Goal: Task Accomplishment & Management: Use online tool/utility

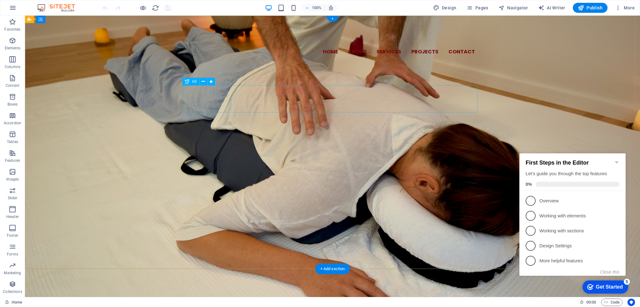
click at [445, 106] on div "Izmislili ste si dozvolu za biti dobro i zaboravili gdje ste ju pospremili. Zab…" at bounding box center [332, 113] width 295 height 27
click at [440, 106] on div "Izmislili ste si dozvolu za biti dobro i zaboravili gdje ste ju pospremili. Zab…" at bounding box center [332, 113] width 295 height 27
click at [425, 105] on div "Izmislili ste si dozvolu za biti dobro i zaboravili gdje ste ju pospremili. Zab…" at bounding box center [332, 113] width 295 height 27
click at [441, 104] on div "Izmislili ste si dozvolu za biti dobro i zaboravili gdje ste ju pospremili. Zab…" at bounding box center [332, 113] width 295 height 27
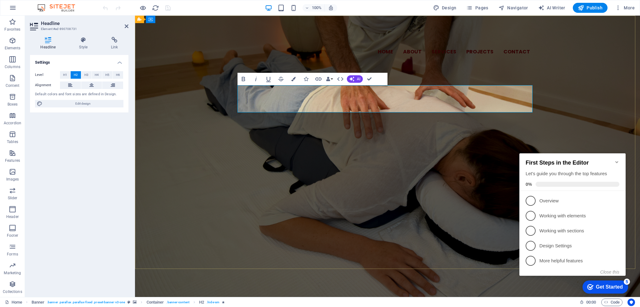
click at [501, 103] on span "Izmislili ste si dozvolu za biti dobro i zaboravili gdje ste ju pospremili. Zab…" at bounding box center [387, 113] width 290 height 27
click at [434, 132] on div "Home About Services Projects Contact SMIJETE SE OSJEĆATI DOBRO New headline Izm…" at bounding box center [387, 74] width 505 height 116
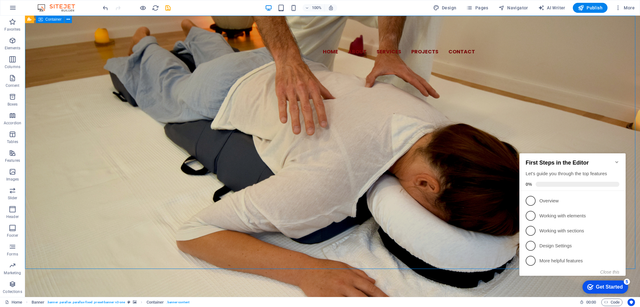
click at [434, 132] on div "Home About Services Projects Contact SMIJETE SE OSJEĆATI DOBRO New headline Izm…" at bounding box center [332, 74] width 615 height 116
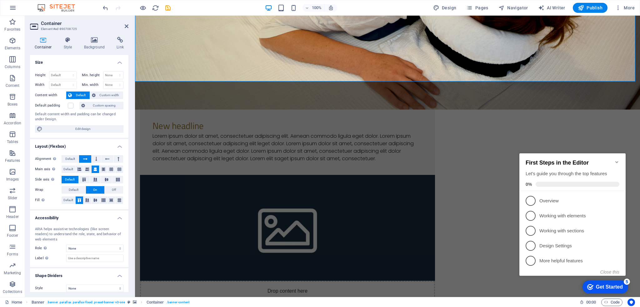
scroll to position [281, 0]
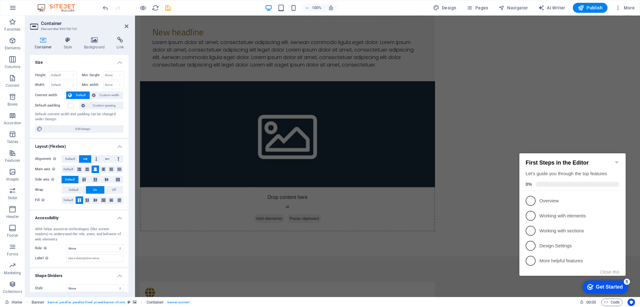
click at [619, 160] on icon "Minimize checklist" at bounding box center [616, 162] width 5 height 5
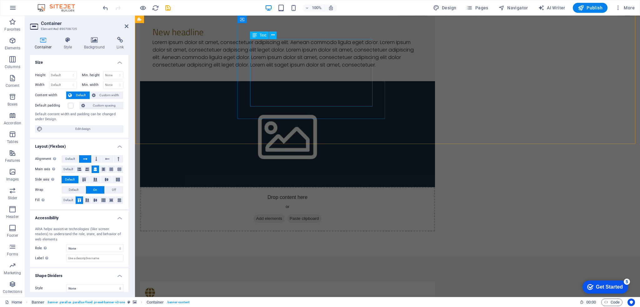
click at [335, 69] on div "Lorem ipsum dolor sit amet, consectetuer adipiscing elit. Aenean commodo ligula…" at bounding box center [287, 54] width 270 height 30
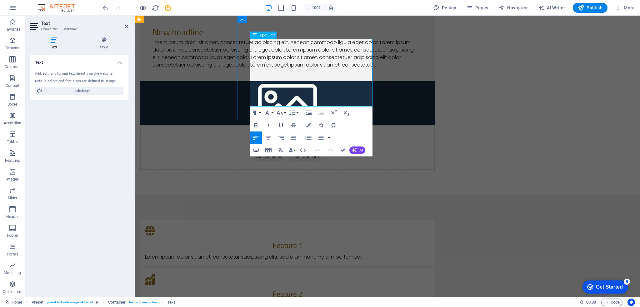
click at [318, 69] on p "Lorem ipsum dolor sit amet, consectetuer adipiscing elit. Aenean commodo ligula…" at bounding box center [287, 54] width 270 height 30
click at [595, 92] on div "New headline Lorem ipsum dolor sit amet, consectetuer adipiscing elit. Aenean c…" at bounding box center [387, 91] width 505 height 207
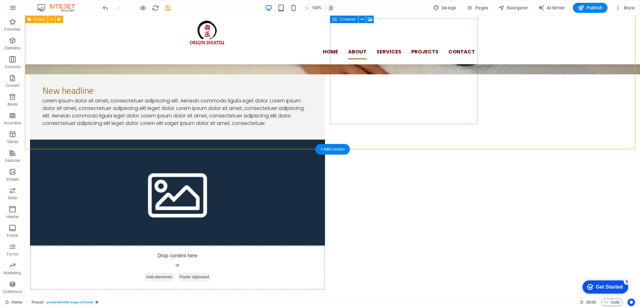
scroll to position [187, 0]
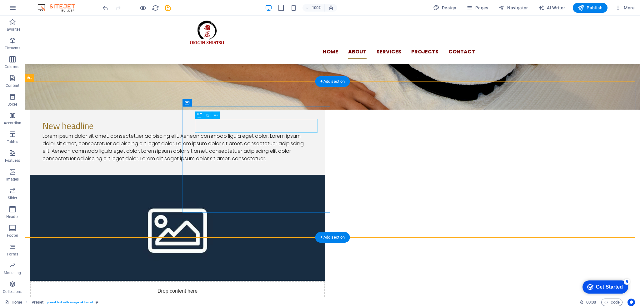
click at [235, 123] on div "New headline" at bounding box center [177, 125] width 270 height 13
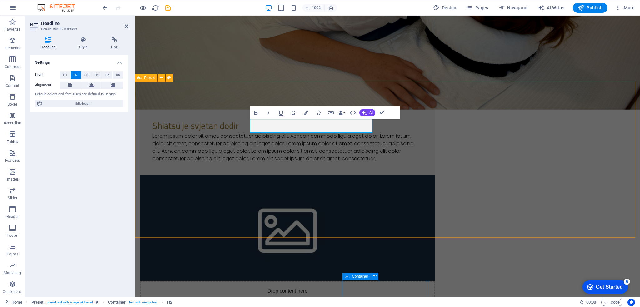
click at [582, 139] on div "Shiatsu je svjetan dodir Lorem ipsum dolor sit amet, consectetuer adipiscing el…" at bounding box center [387, 216] width 505 height 269
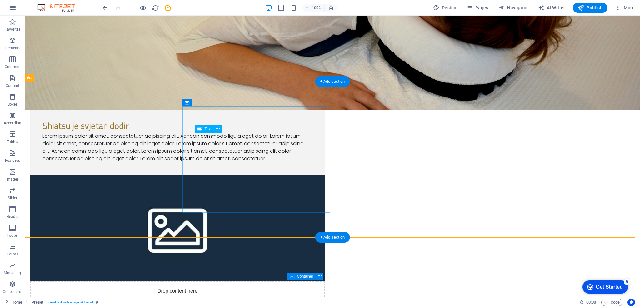
click at [199, 137] on div "Lorem ipsum dolor sit amet, consectetuer adipiscing elit. Aenean commodo ligula…" at bounding box center [177, 147] width 270 height 30
click at [210, 141] on div "Lorem ipsum dolor sit amet, consectetuer adipiscing elit. Aenean commodo ligula…" at bounding box center [177, 147] width 270 height 30
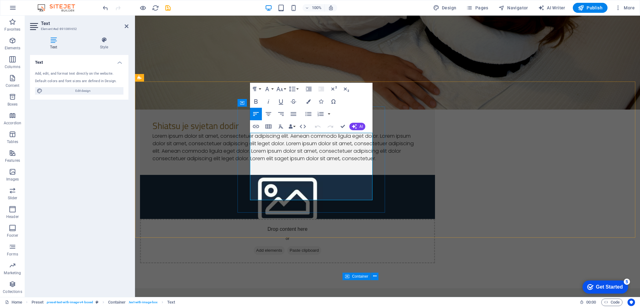
click at [262, 144] on p "Lorem ipsum dolor sit amet, consectetuer adipiscing elit. Aenean commodo ligula…" at bounding box center [287, 147] width 270 height 30
click at [249, 137] on div "Shiatsu je svjetan dodir Lorem ipsum dolor sit amet, consectetuer adipiscing el…" at bounding box center [287, 140] width 295 height 68
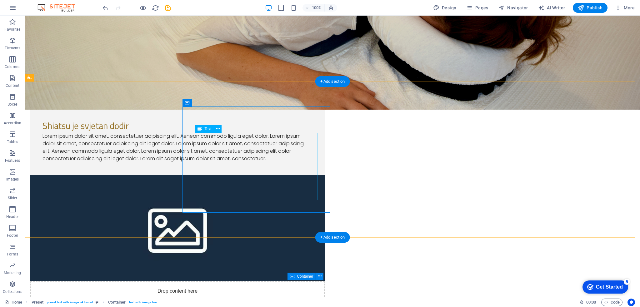
click at [253, 141] on div "Lorem ipsum dolor sit amet, consectetuer adipiscing elit. Aenean commodo ligula…" at bounding box center [177, 147] width 270 height 30
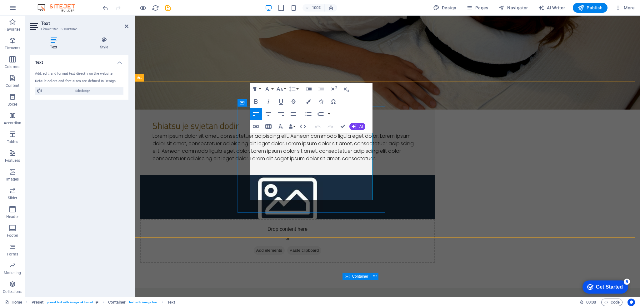
click at [286, 149] on p "Lorem ipsum dolor sit amet, consectetuer adipiscing elit. Aenean commodo ligula…" at bounding box center [287, 147] width 270 height 30
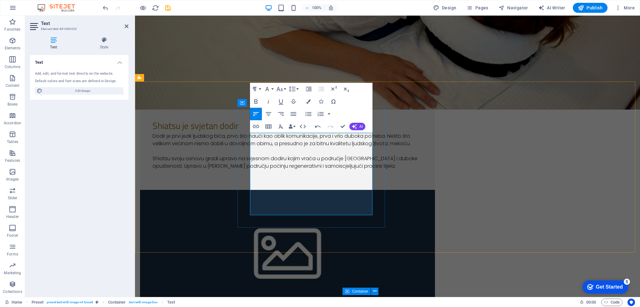
scroll to position [2125, 0]
click at [574, 140] on div "Shiatsu je svjetan dodir Dodir je prvi jezik ljudskog bića, prvo što nauči kao …" at bounding box center [387, 231] width 505 height 299
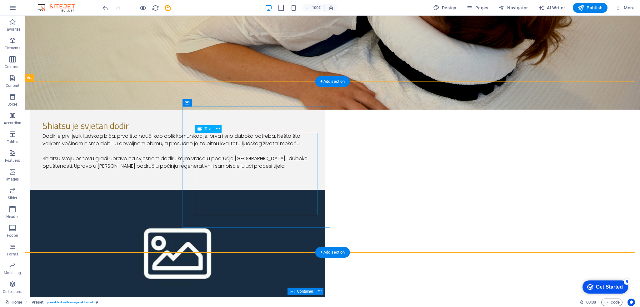
click at [252, 140] on div "Dodir je prvi jezik ljudskog bića, prvo što nauči kao oblik komunikacije, prva …" at bounding box center [177, 154] width 270 height 45
click at [214, 172] on div "Dodir je prvi jezik ljudskog bića, prvo što nauči kao oblik komunikacije, prva …" at bounding box center [177, 154] width 270 height 45
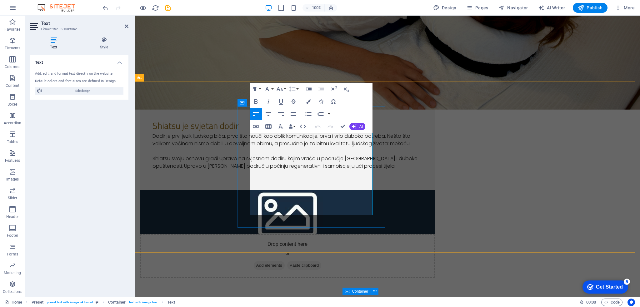
click at [279, 155] on p at bounding box center [287, 150] width 270 height 7
click at [344, 147] on p "Dodir je prvi jezik ljudskog bića, prvo što nauči kao oblik komunikacije, prva …" at bounding box center [287, 139] width 270 height 15
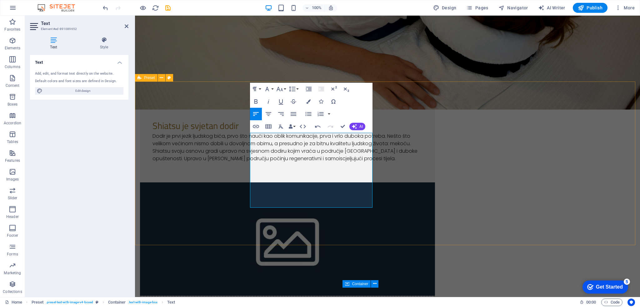
click at [557, 169] on div "Shiatsu je svjetan dodir Dodir je prvi jezik ljudskog bića, prvo što nauči kao …" at bounding box center [387, 224] width 505 height 284
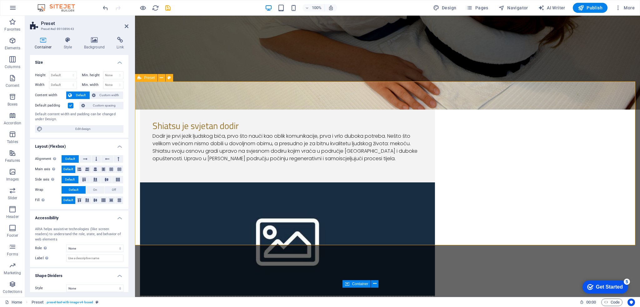
click at [214, 124] on div "Shiatsu je svjetan dodir Dodir je prvi jezik ljudskog bića, prvo što nauči kao …" at bounding box center [387, 224] width 505 height 284
click at [435, 187] on figure at bounding box center [287, 238] width 295 height 113
click at [214, 147] on div "Shiatsu je svjetan dodir Dodir je prvi jezik ljudskog bića, prvo što nauči kao …" at bounding box center [387, 224] width 505 height 284
click at [161, 78] on icon at bounding box center [161, 78] width 3 height 7
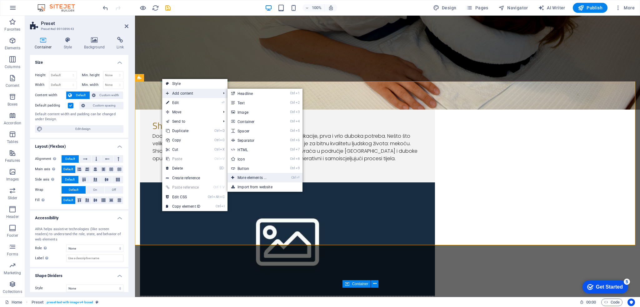
drag, startPoint x: 63, startPoint y: 151, endPoint x: 247, endPoint y: 177, distance: 186.3
click at [247, 177] on link "Ctrl ⏎ More elements ..." at bounding box center [253, 177] width 52 height 9
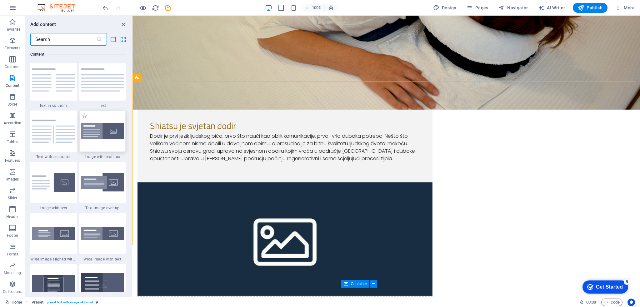
scroll to position [1128, 0]
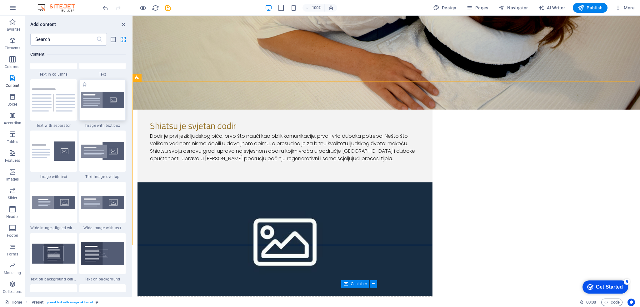
click at [103, 88] on div at bounding box center [102, 99] width 47 height 41
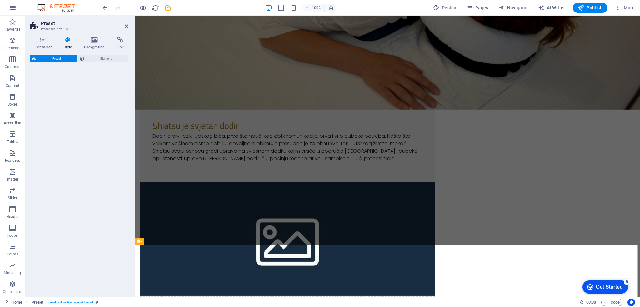
select select "rem"
select select "px"
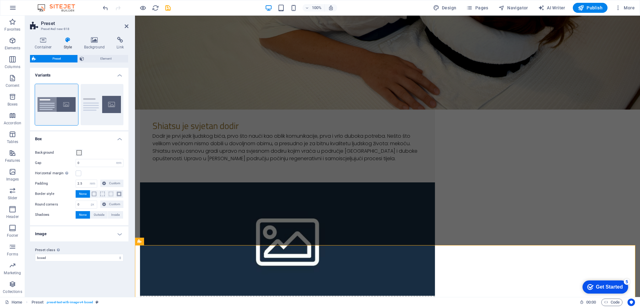
click at [59, 240] on h4 "Image" at bounding box center [79, 233] width 98 height 15
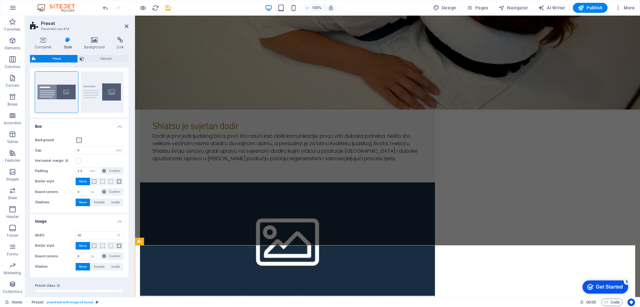
scroll to position [22, 0]
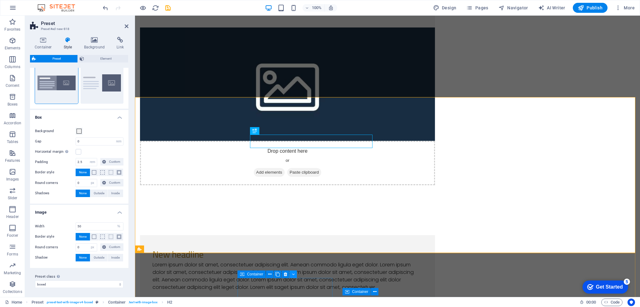
scroll to position [344, 0]
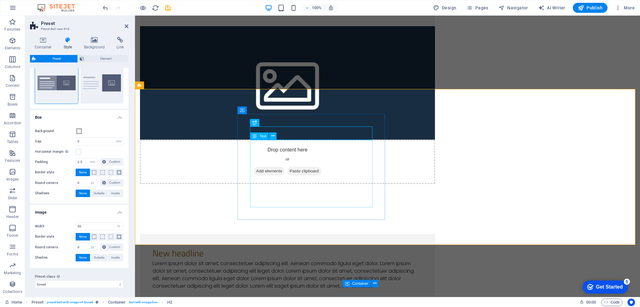
click at [271, 260] on div "Lorem ipsum dolor sit amet, consectetuer adipiscing elit. Aenean commodo ligula…" at bounding box center [287, 275] width 270 height 30
click at [381, 260] on div "Lorem ipsum dolor sit amet, consectetuer adipiscing elit. Aenean commodo ligula…" at bounding box center [287, 275] width 270 height 30
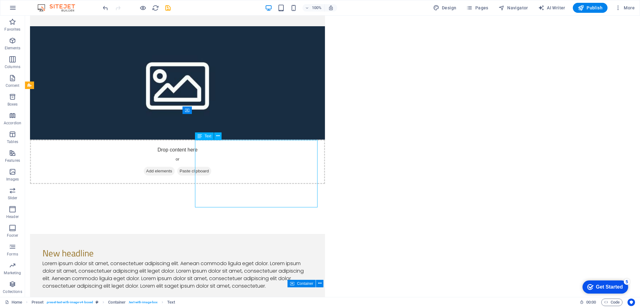
click at [255, 260] on div "Lorem ipsum dolor sit amet, consectetuer adipiscing elit. Aenean commodo ligula…" at bounding box center [177, 275] width 270 height 30
click at [223, 260] on div "Lorem ipsum dolor sit amet, consectetuer adipiscing elit. Aenean commodo ligula…" at bounding box center [177, 275] width 270 height 30
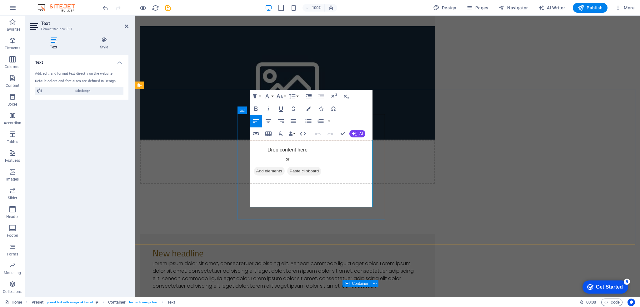
click at [264, 260] on p "Lorem ipsum dolor sit amet, consectetuer adipiscing elit. Aenean commodo ligula…" at bounding box center [287, 275] width 270 height 30
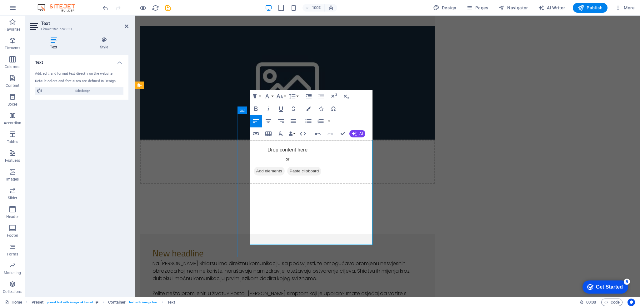
scroll to position [2936, 0]
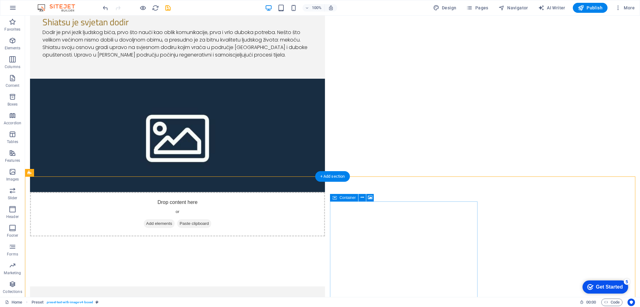
scroll to position [312, 0]
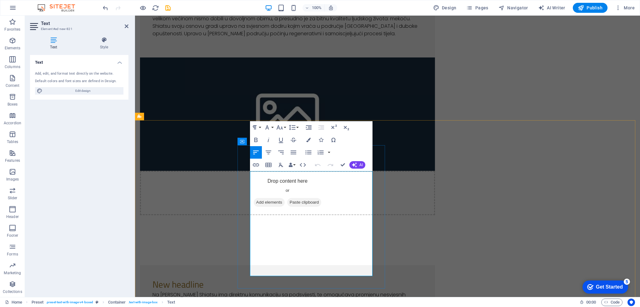
click at [280, 291] on p "Na [PERSON_NAME] Shiatsu ima direktnu komunikaciju sa podsvijesti, te omogućava…" at bounding box center [287, 302] width 270 height 22
drag, startPoint x: 279, startPoint y: 175, endPoint x: 245, endPoint y: 175, distance: 33.7
click at [245, 265] on div "New headline Na [PERSON_NAME] Shiatsu ima direktnu komunikaciju sa podsvijesti,…" at bounding box center [287, 310] width 295 height 91
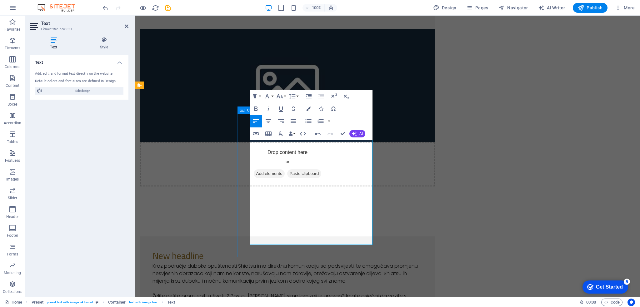
scroll to position [344, 0]
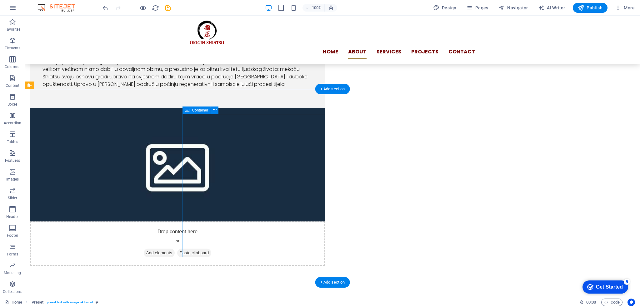
scroll to position [219, 0]
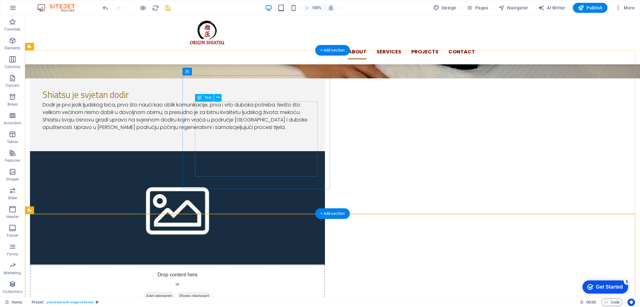
click at [284, 139] on div "Dodir je prvi jezik ljudskog bića, prvo što nauči kao oblik komunikacije, prva …" at bounding box center [177, 119] width 270 height 37
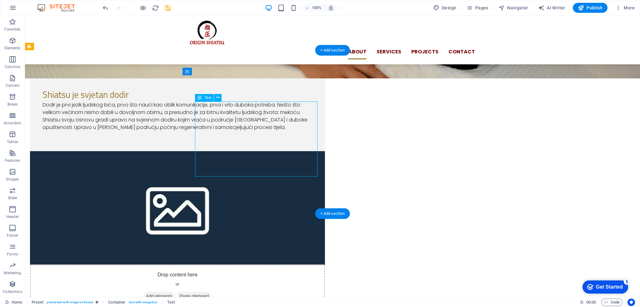
click at [284, 139] on div "Dodir je prvi jezik ljudskog bića, prvo što nauči kao oblik komunikacije, prva …" at bounding box center [177, 119] width 270 height 37
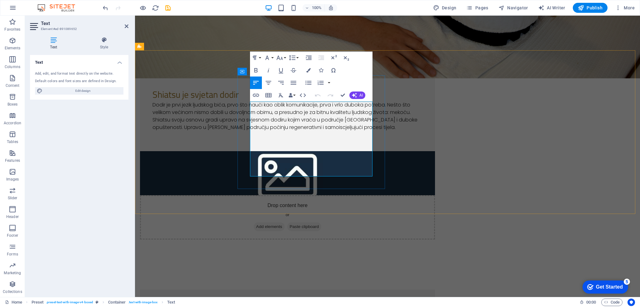
click at [350, 116] on p "Dodir je prvi jezik ljudskog bića, prvo što nauči kao oblik komunikacije, prva …" at bounding box center [287, 108] width 270 height 15
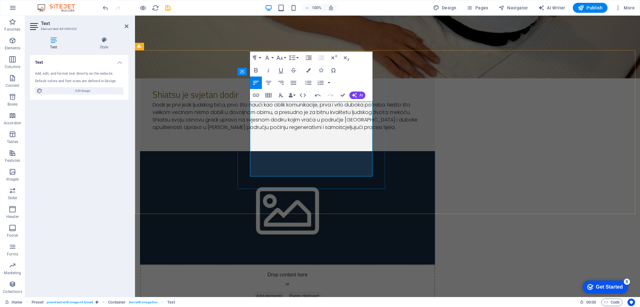
click at [336, 116] on p "Dodir je prvi jezik ljudskog bića, prvo što nauči kao oblik komunikacije, prva …" at bounding box center [287, 108] width 270 height 15
click at [335, 116] on p "Dodir je prvi jezik ljudskog bića, prvo što nauči kao oblik komunikacije, prva …" at bounding box center [287, 108] width 270 height 15
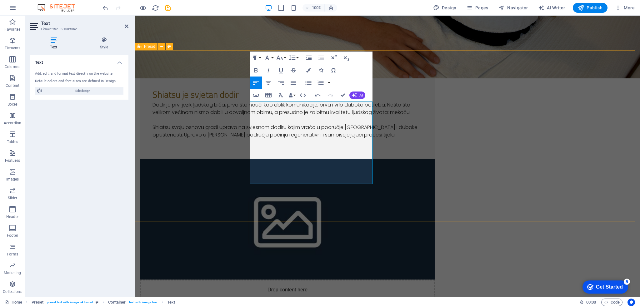
click at [547, 160] on div "Shiatsu je svjetan dodir Dodir je prvi jezik ljudskog bića, prvo što nauči kao …" at bounding box center [387, 199] width 505 height 299
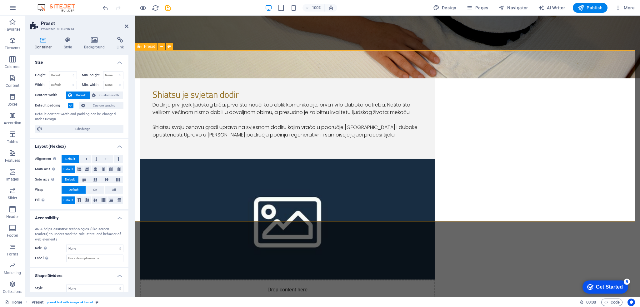
scroll to position [281, 0]
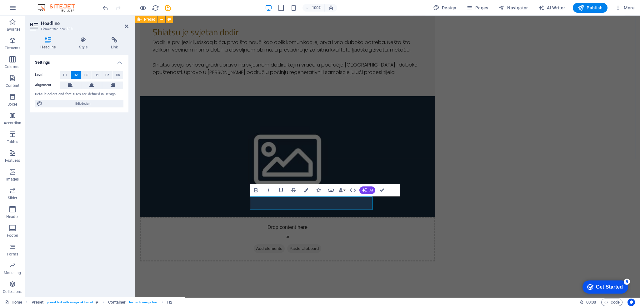
click at [570, 82] on div "Shiatsu je svjetan dodir Dodir je prvi jezik ljudskog bića, prvo što nauči kao …" at bounding box center [387, 137] width 505 height 299
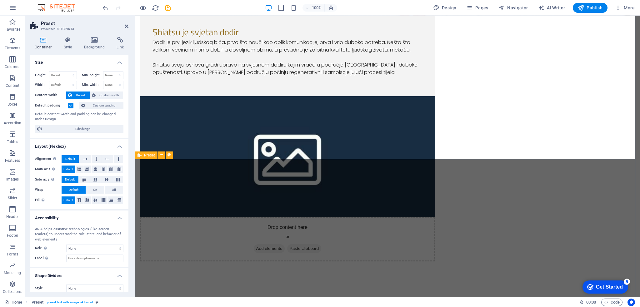
select select "rem"
select select "px"
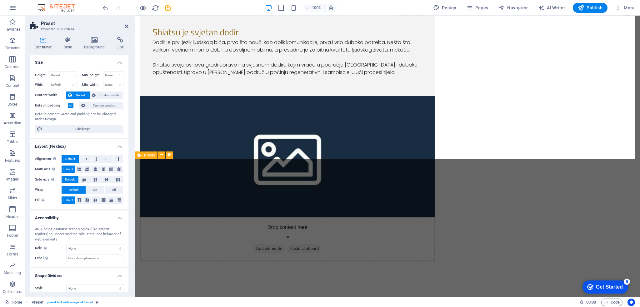
select select "%"
select select "px"
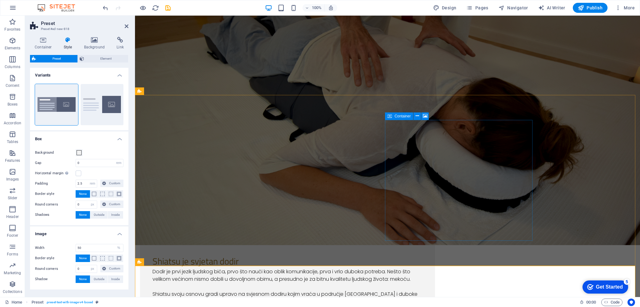
scroll to position [0, 0]
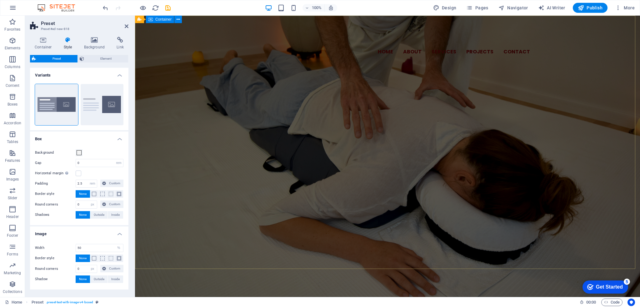
click at [508, 132] on div "Home About Services Projects Contact SMIJETE SE OSJEĆATI DOBRO New headline Izm…" at bounding box center [387, 74] width 505 height 116
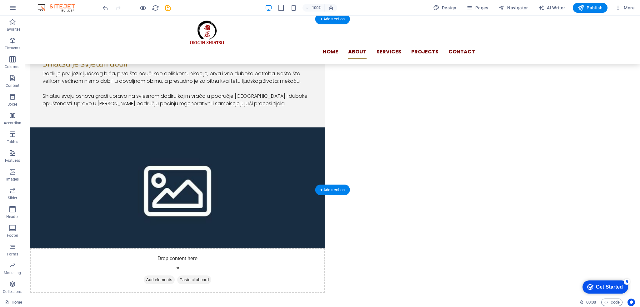
scroll to position [187, 0]
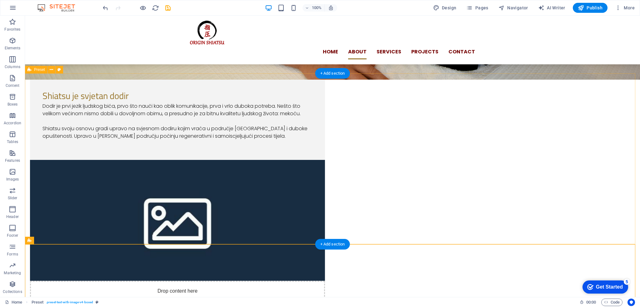
scroll to position [250, 0]
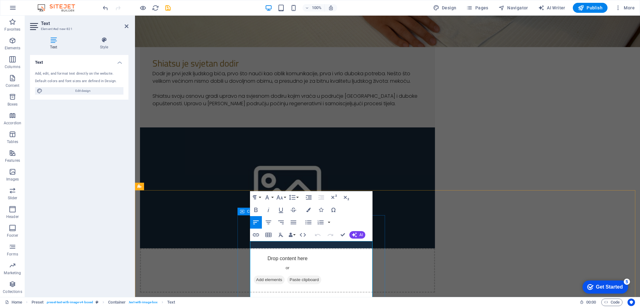
drag, startPoint x: 336, startPoint y: 248, endPoint x: 253, endPoint y: 248, distance: 82.4
click at [575, 176] on div "Shiatsu je svjetan dodir Dodir je prvi jezik ljudskog bića, prvo što nauči kao …" at bounding box center [387, 168] width 505 height 299
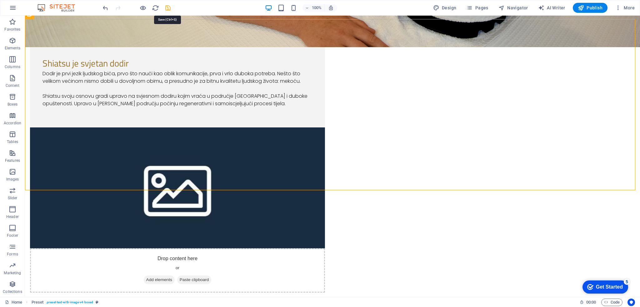
click at [165, 10] on icon "save" at bounding box center [167, 7] width 7 height 7
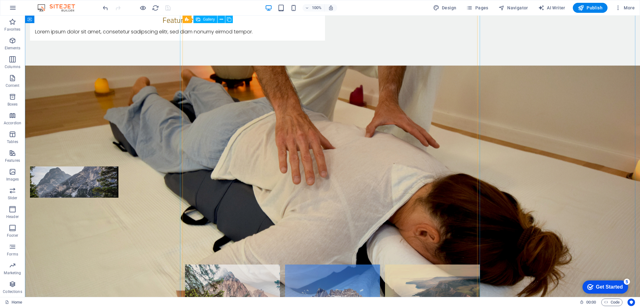
scroll to position [1031, 0]
